Goal: Check status: Check status

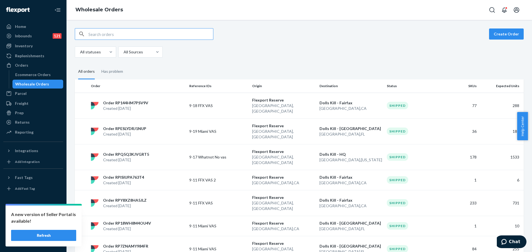
click at [29, 82] on div "Wholesale Orders" at bounding box center [32, 84] width 34 height 6
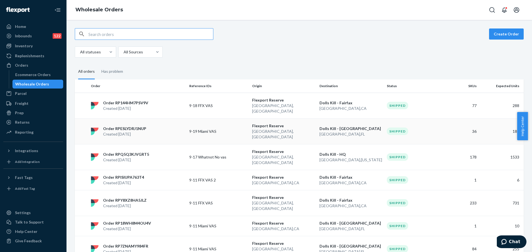
click at [280, 123] on p "Flexport Reserve" at bounding box center [283, 126] width 63 height 6
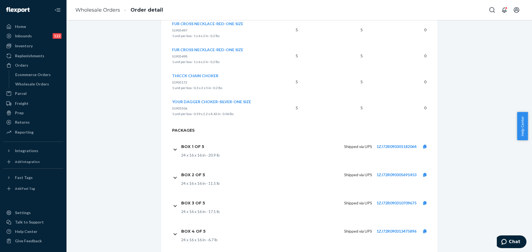
scroll to position [1091, 0]
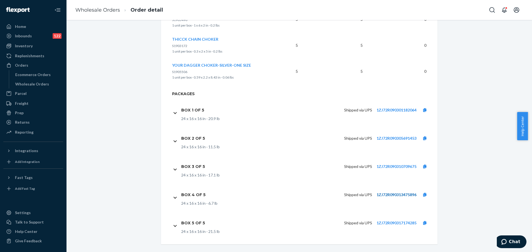
click at [384, 193] on link "1ZJ72R090313475896" at bounding box center [397, 195] width 40 height 5
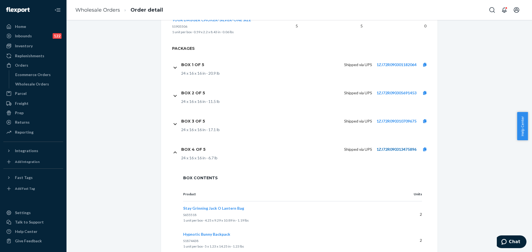
scroll to position [1146, 0]
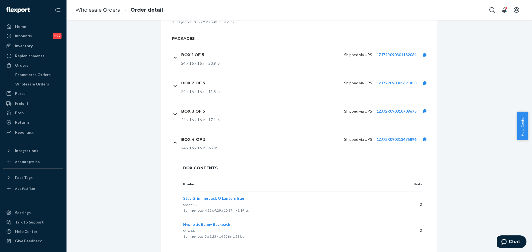
click at [233, 145] on div "24 x 16 x 16 in · 6.7 lb" at bounding box center [307, 148] width 252 height 6
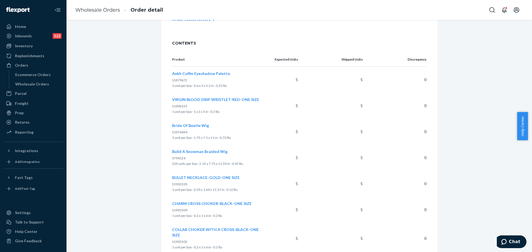
scroll to position [176, 0]
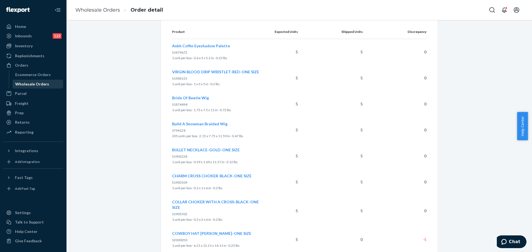
click at [23, 84] on div "Wholesale Orders" at bounding box center [32, 84] width 34 height 6
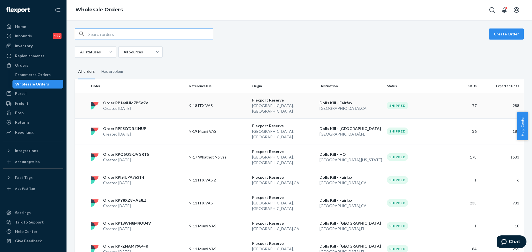
click at [202, 103] on p "9-18 FFX VAS" at bounding box center [211, 106] width 44 height 6
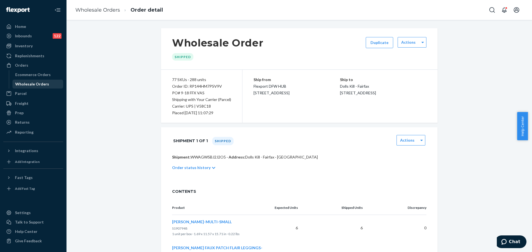
click at [32, 83] on div "Wholesale Orders" at bounding box center [32, 84] width 34 height 6
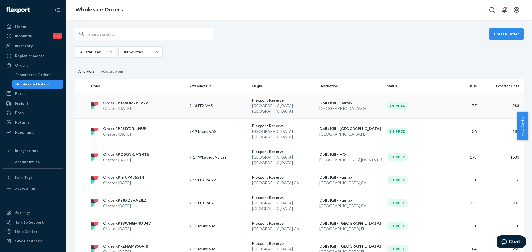
click at [252, 101] on p "Flexport Reserve" at bounding box center [283, 101] width 63 height 6
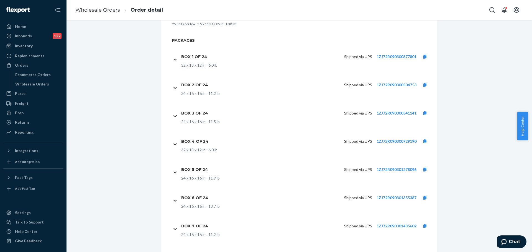
scroll to position [2327, 0]
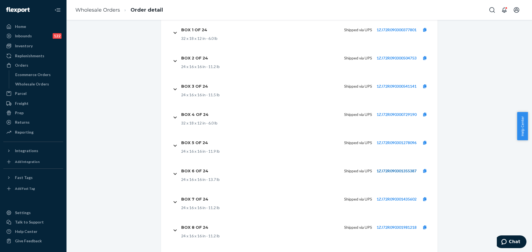
click at [378, 169] on link "1ZJ72R090301355387" at bounding box center [397, 171] width 40 height 5
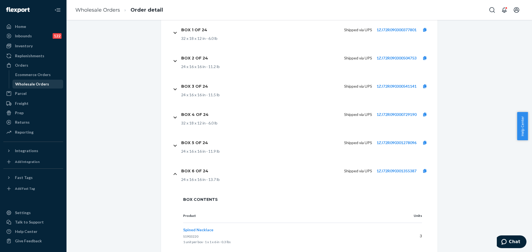
click at [32, 83] on div "Wholesale Orders" at bounding box center [32, 84] width 34 height 6
